Goal: Check status: Check status

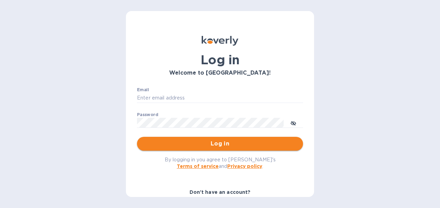
type input "[PERSON_NAME][EMAIL_ADDRESS][DOMAIN_NAME]"
click at [189, 141] on span "Log in" at bounding box center [220, 144] width 155 height 8
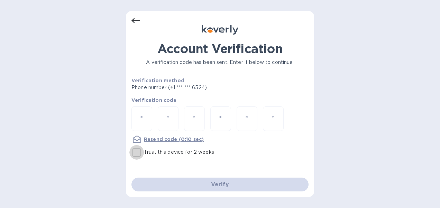
click at [136, 152] on input "Trust this device for 2 weeks" at bounding box center [136, 152] width 15 height 15
checkbox input "true"
click at [143, 116] on input "number" at bounding box center [141, 119] width 9 height 13
type input "6"
type input "3"
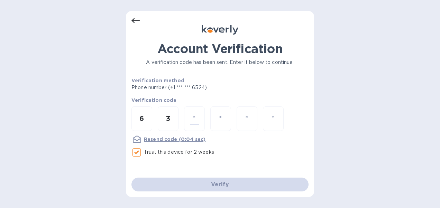
type input "3"
type input "2"
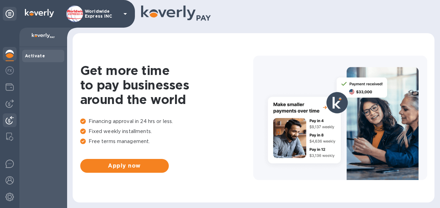
click at [5, 122] on div at bounding box center [10, 121] width 14 height 15
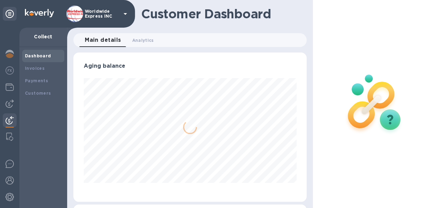
scroll to position [150, 230]
click at [29, 82] on b "Payments" at bounding box center [36, 80] width 23 height 5
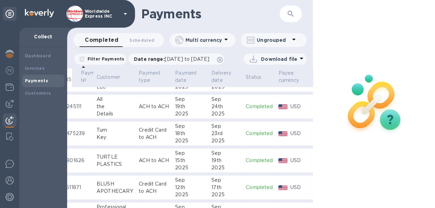
scroll to position [73, 13]
